Goal: Browse casually

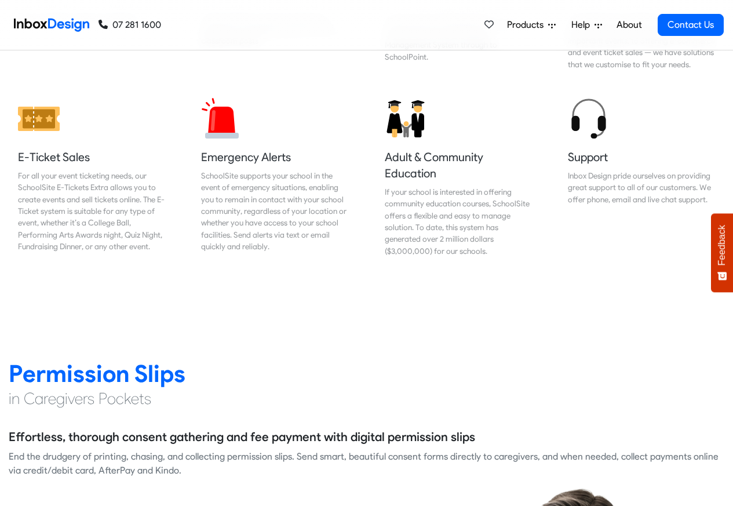
scroll to position [1322, 0]
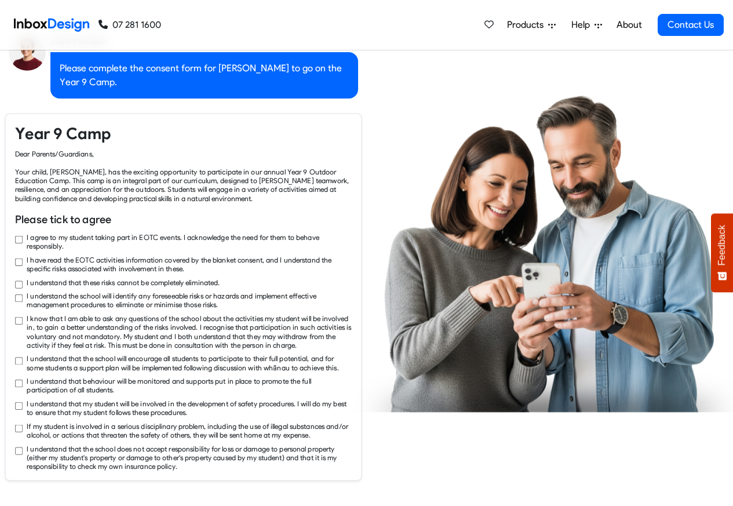
checkbox input "true"
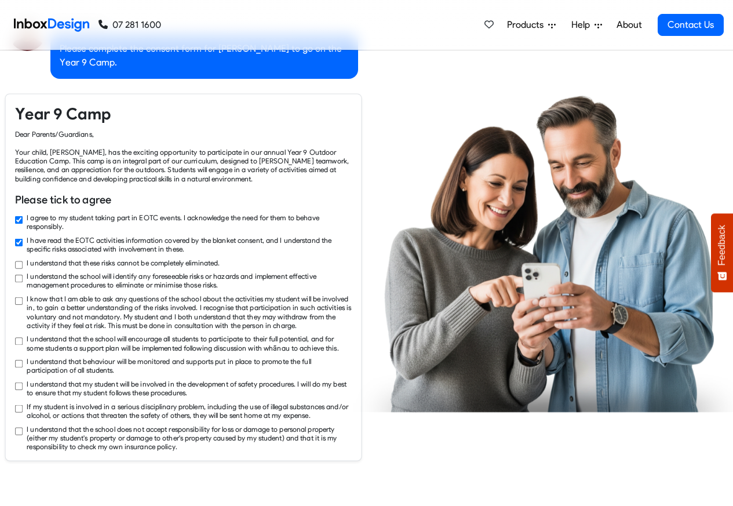
checkbox input "true"
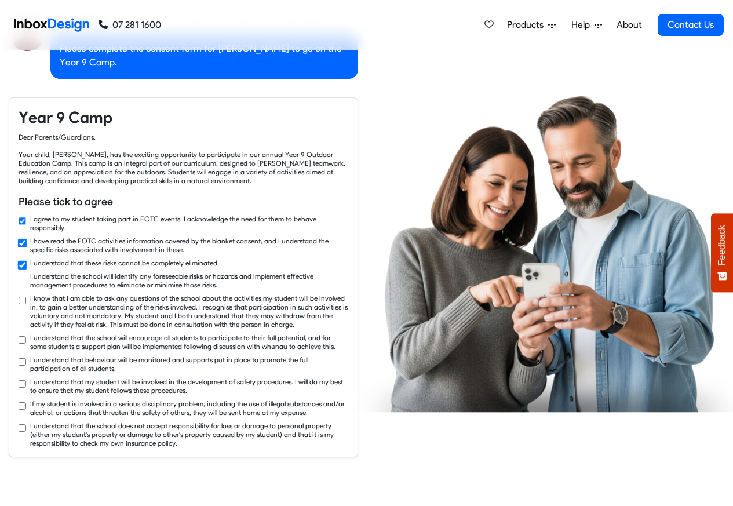
checkbox input "true"
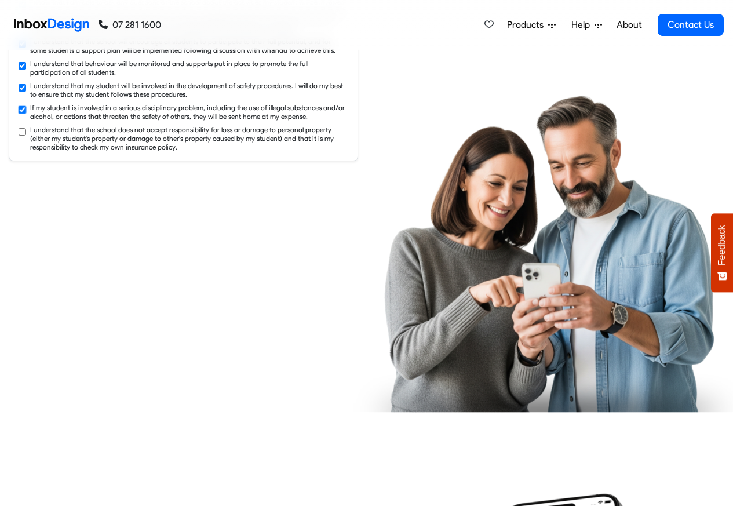
checkbox input "true"
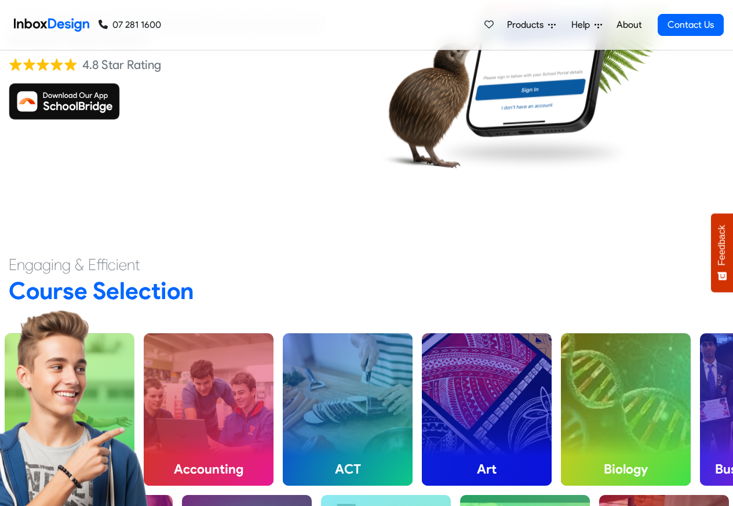
scroll to position [2783, 0]
